Goal: Information Seeking & Learning: Learn about a topic

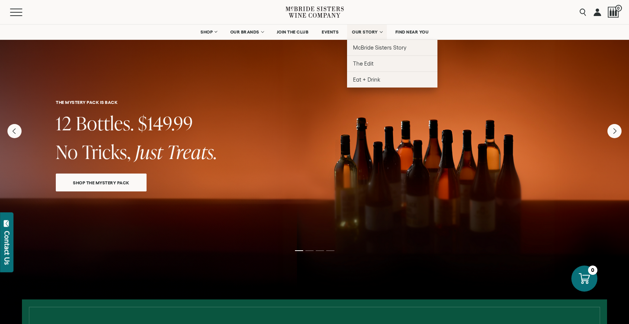
click at [370, 31] on span "OUR STORY" at bounding box center [365, 31] width 26 height 5
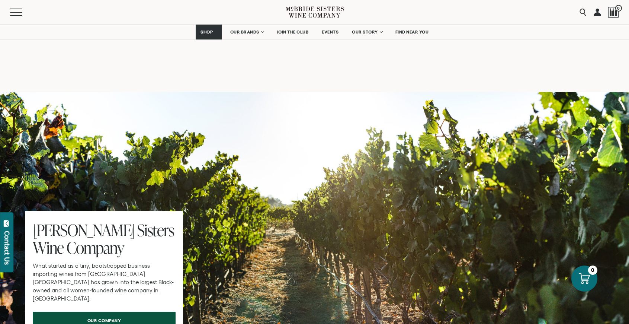
scroll to position [2248, 0]
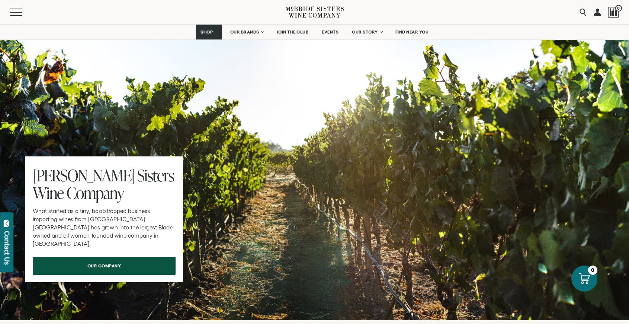
click at [113, 258] on span "our company" at bounding box center [104, 265] width 60 height 15
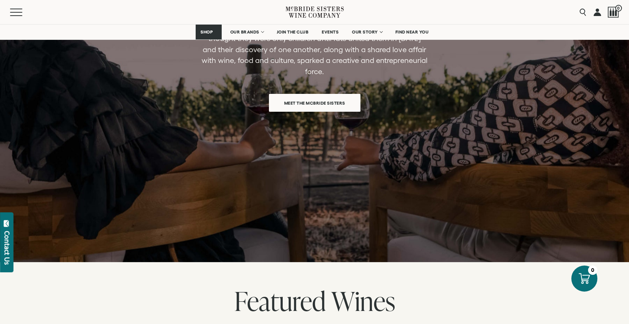
scroll to position [665, 0]
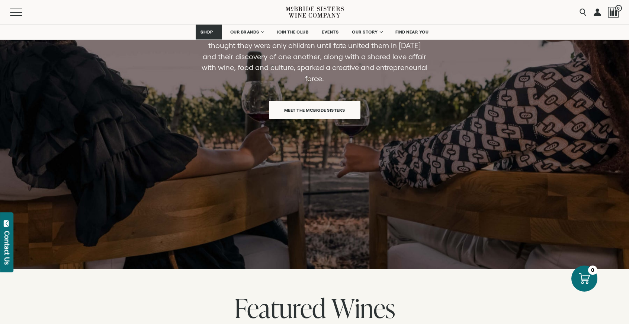
click at [318, 103] on span "Meet the McBride Sisters" at bounding box center [314, 110] width 87 height 15
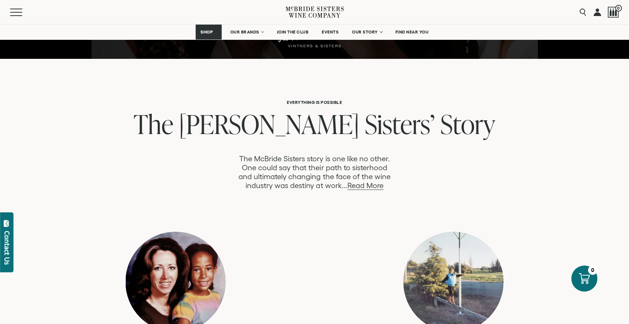
scroll to position [322, 0]
click at [369, 185] on link "Read More" at bounding box center [365, 185] width 36 height 9
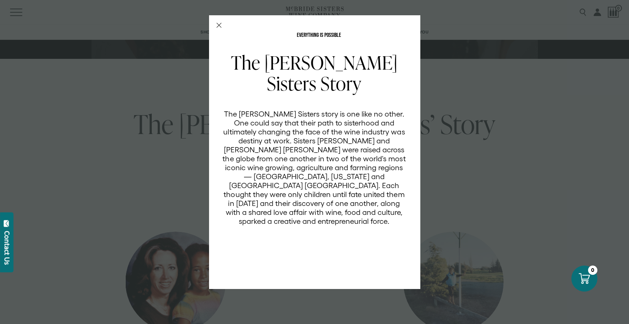
scroll to position [0, 0]
click at [423, 159] on div "EVERYTHING IS POSSIBLE The McBride Sisters Story The McBride Sisters story is o…" at bounding box center [314, 151] width 223 height 285
click at [213, 28] on div "EVERYTHING IS POSSIBLE The McBride Sisters Story The McBride Sisters story is o…" at bounding box center [314, 151] width 211 height 273
click at [220, 26] on line "Close Modal" at bounding box center [218, 25] width 4 height 4
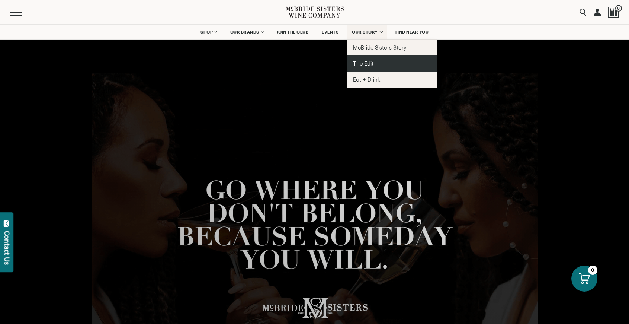
click at [369, 65] on span "The Edit" at bounding box center [363, 63] width 20 height 6
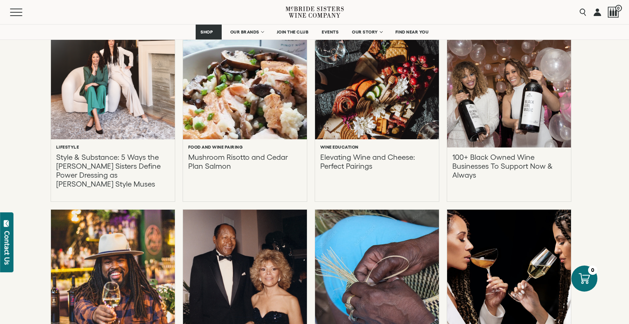
scroll to position [405, 0]
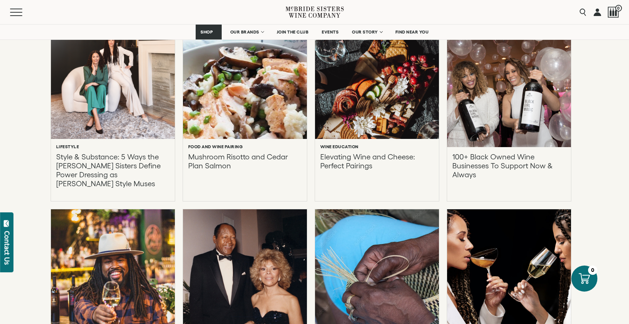
click at [244, 154] on p "Mushroom Risotto and Cedar Plan Salmon" at bounding box center [244, 170] width 113 height 36
